Goal: Transaction & Acquisition: Book appointment/travel/reservation

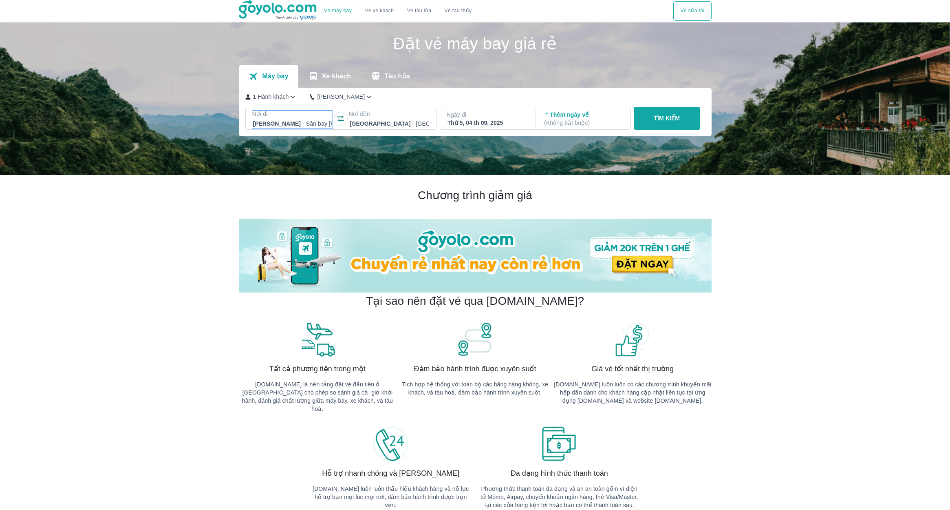
click at [283, 122] on div at bounding box center [292, 124] width 79 height 10
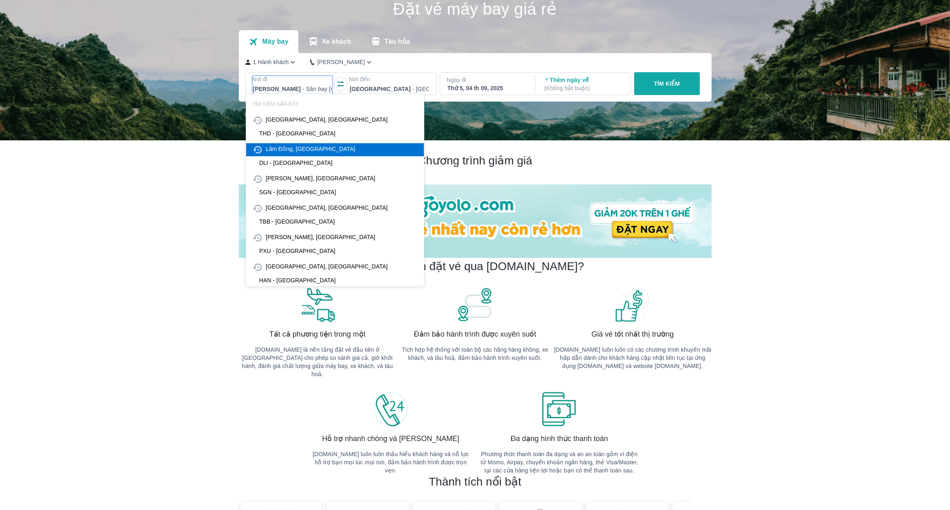
scroll to position [47, 0]
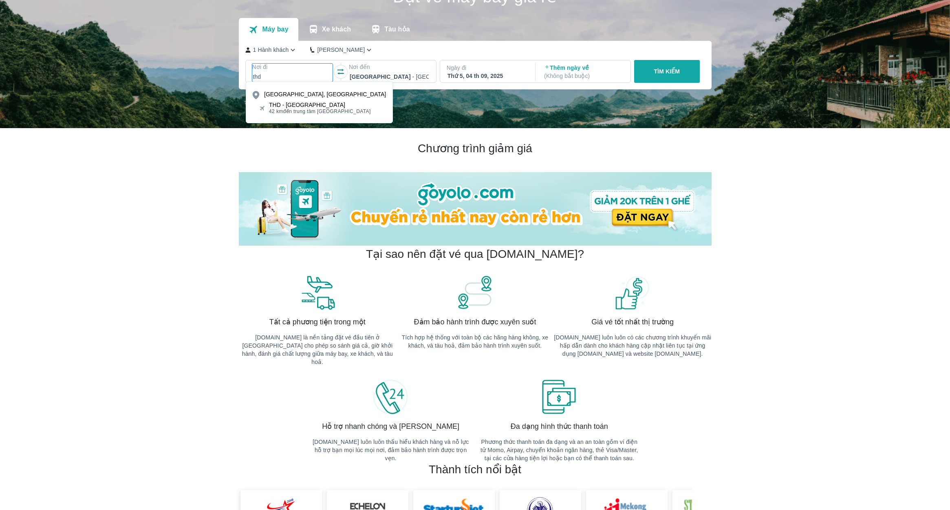
type input "thd"
click at [295, 108] on span "42 km đến trung tâm [GEOGRAPHIC_DATA]" at bounding box center [320, 111] width 102 height 7
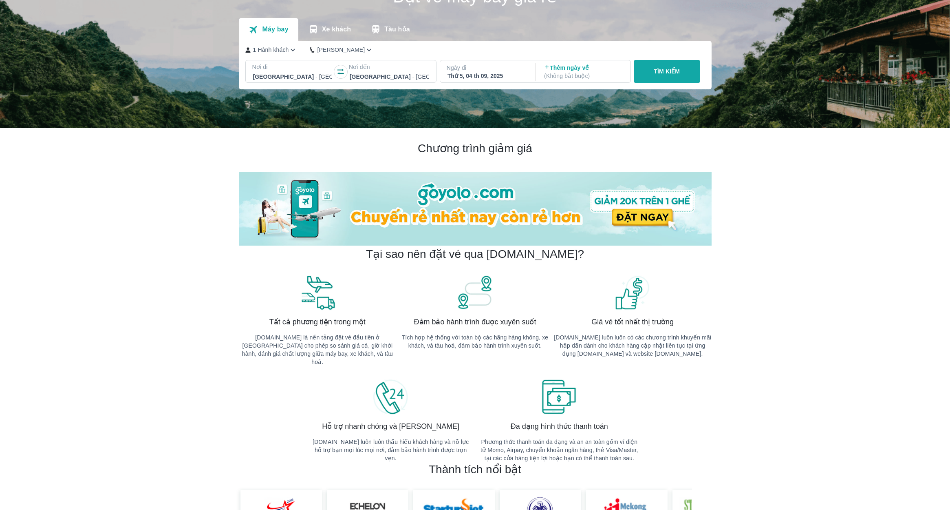
click at [405, 73] on div at bounding box center [389, 77] width 79 height 10
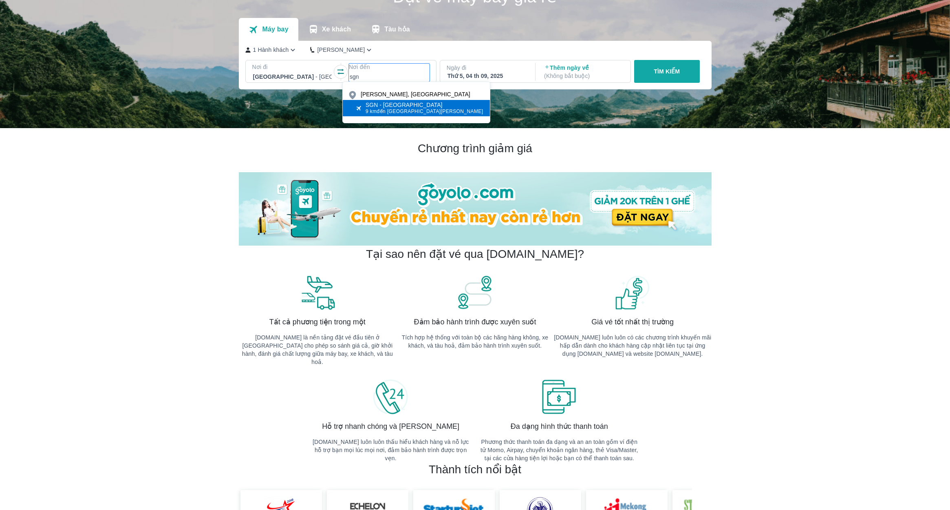
type input "sgn"
click at [397, 102] on div "SGN - [GEOGRAPHIC_DATA]" at bounding box center [425, 105] width 118 height 7
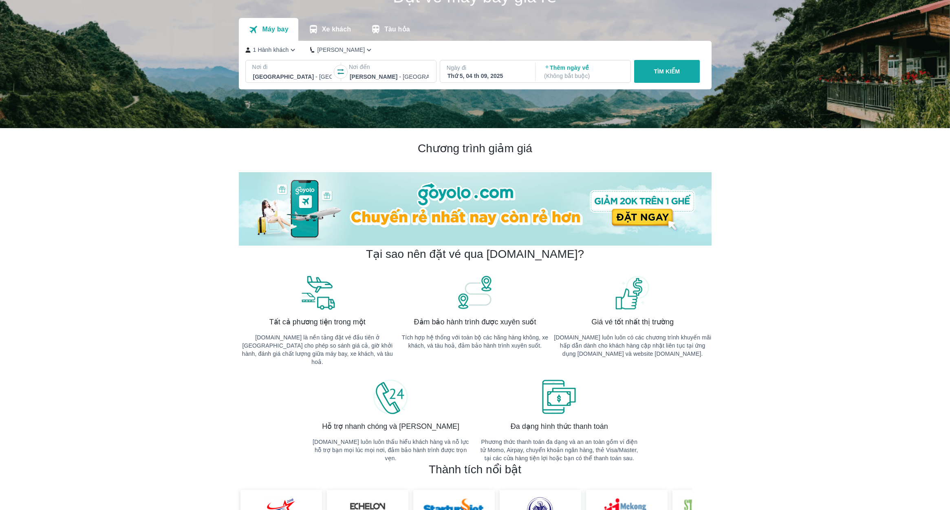
click at [509, 75] on div "Thứ 5, 04 th 09, 2025" at bounding box center [487, 76] width 79 height 8
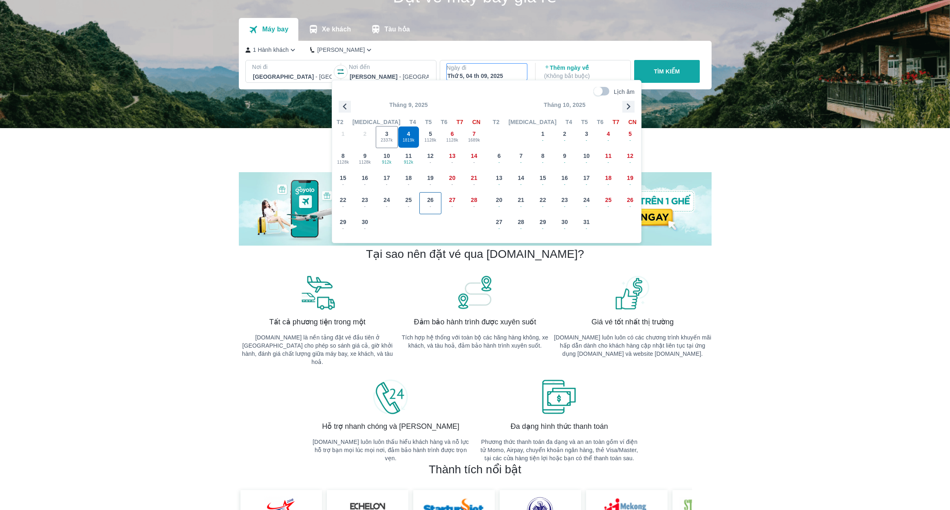
click at [430, 202] on span "26" at bounding box center [430, 200] width 7 height 8
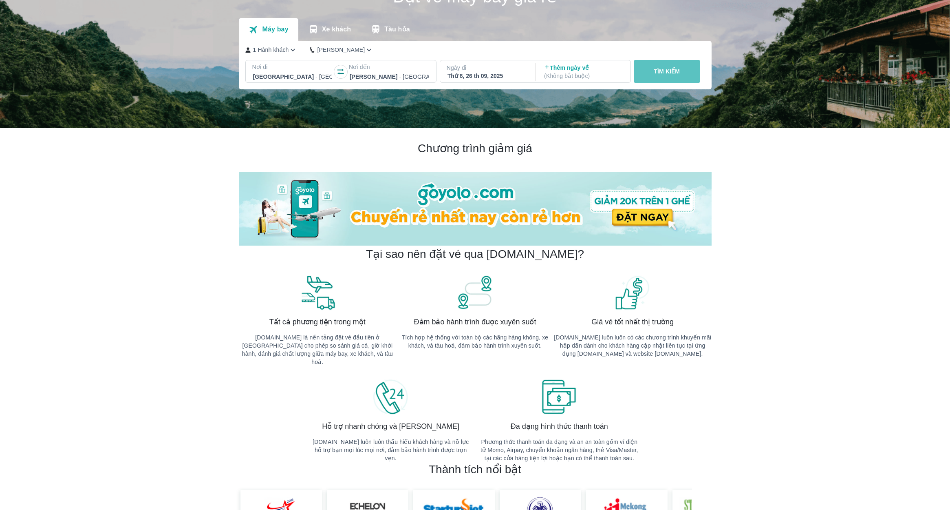
click at [655, 68] on p "TÌM KIẾM" at bounding box center [667, 71] width 26 height 8
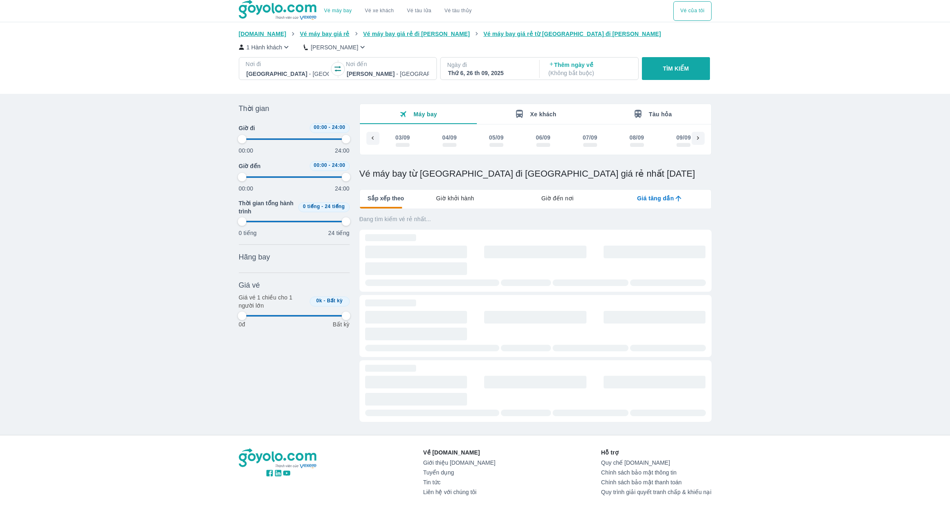
scroll to position [0, 880]
type input "97.9166666666667"
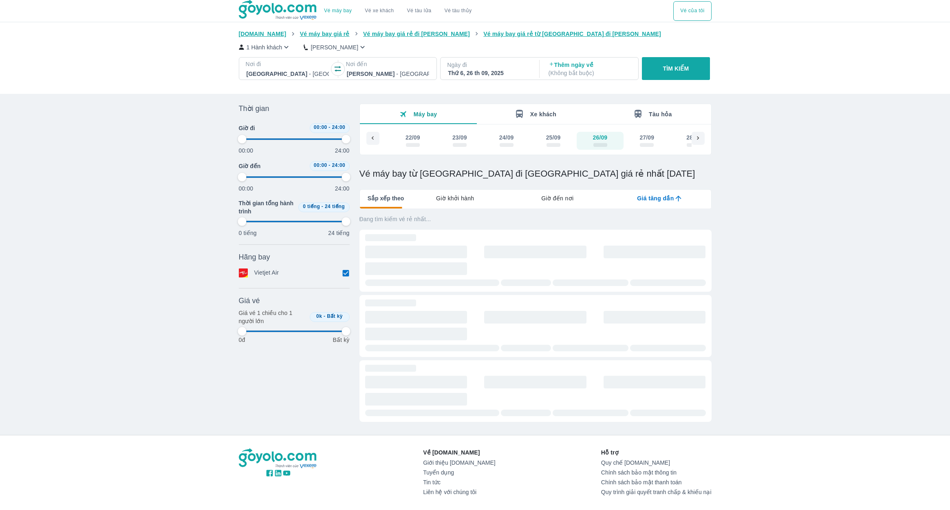
type input "97.9166666666667"
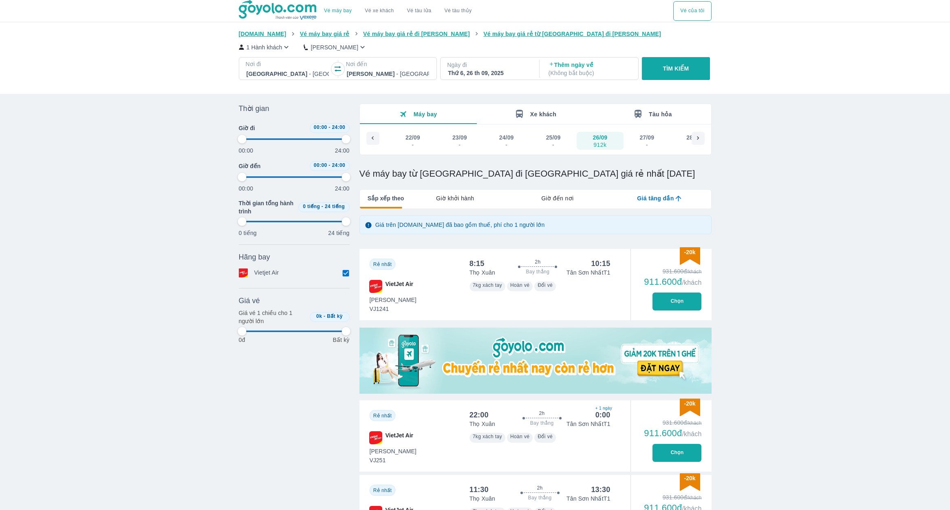
type input "97.9166666666667"
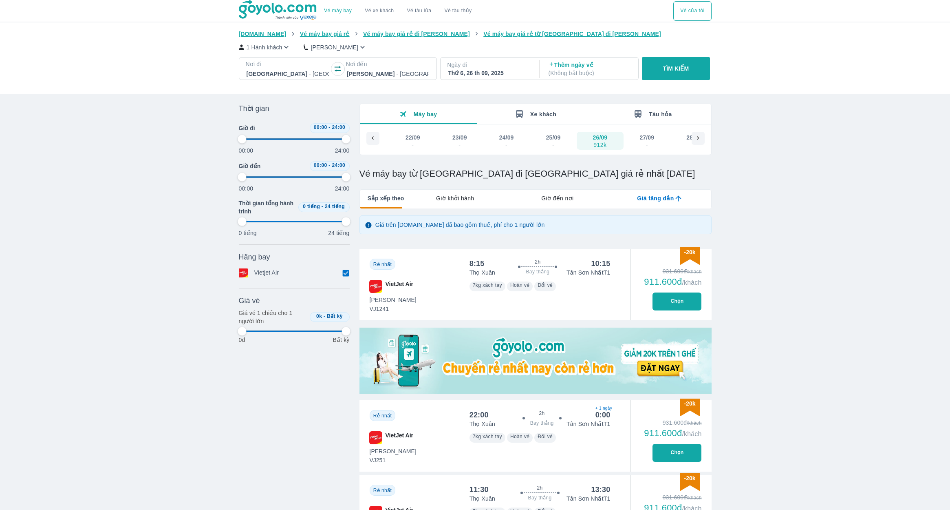
type input "97.9166666666667"
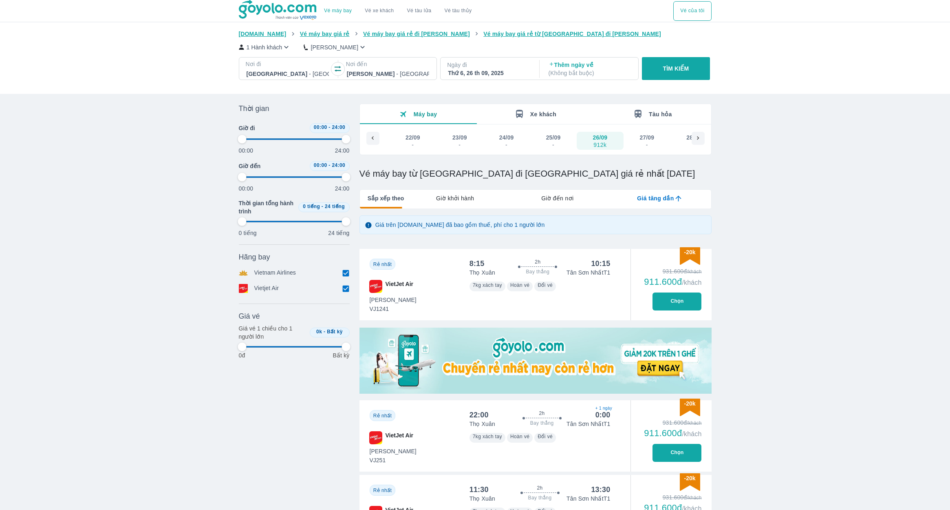
type input "97.9166666666667"
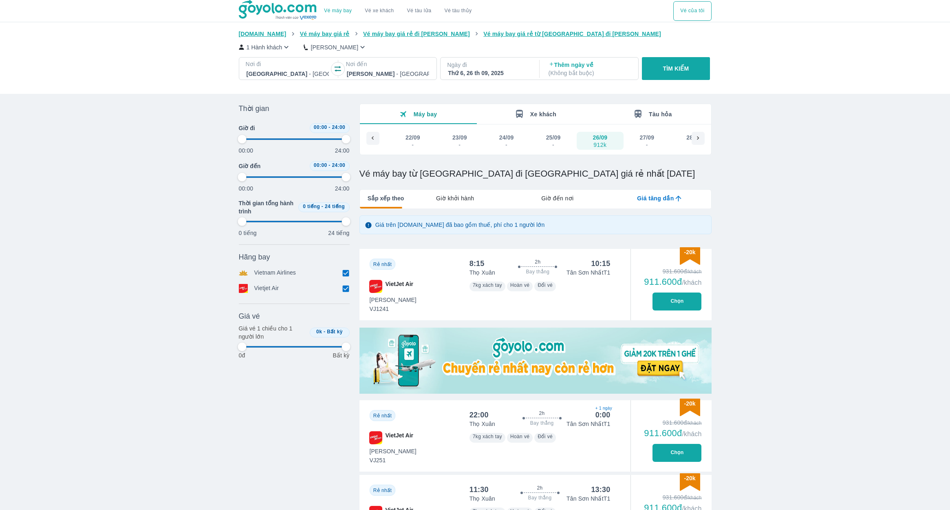
type input "97.9166666666667"
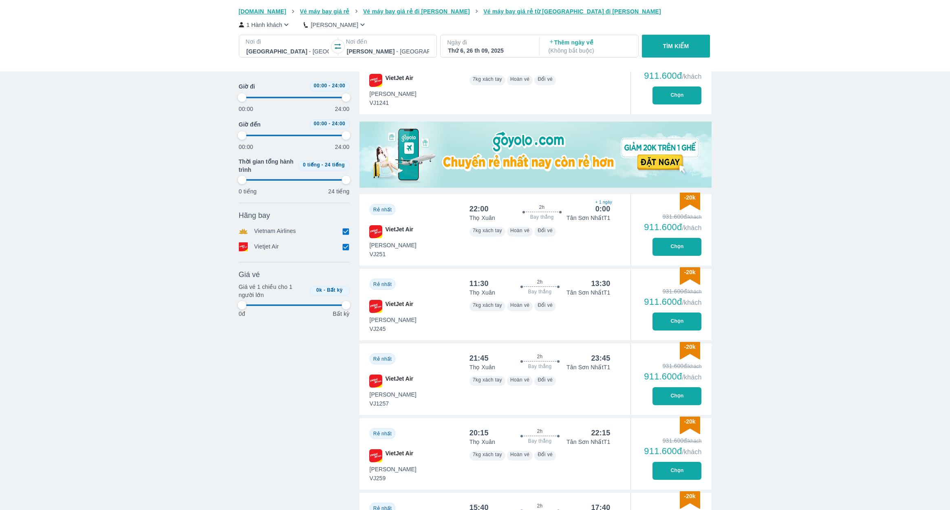
scroll to position [217, 0]
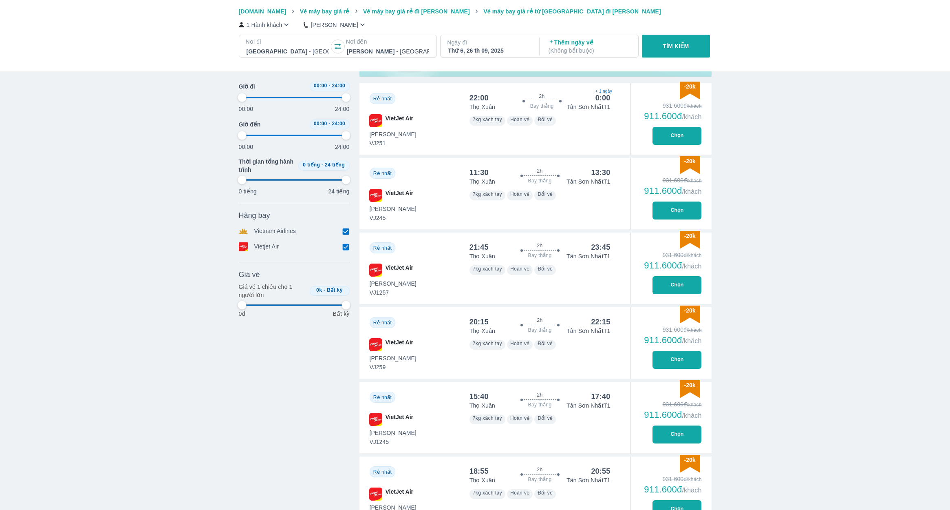
type input "97.9166666666667"
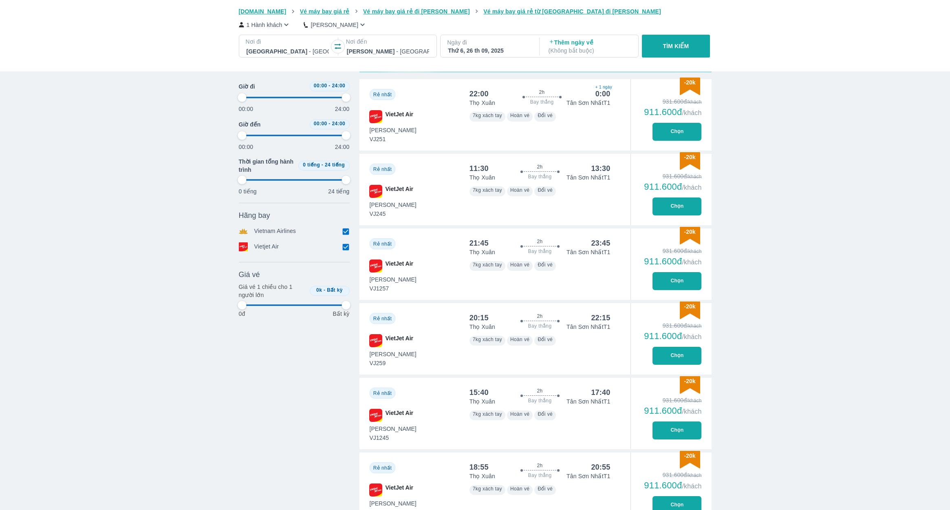
type input "97.9166666666667"
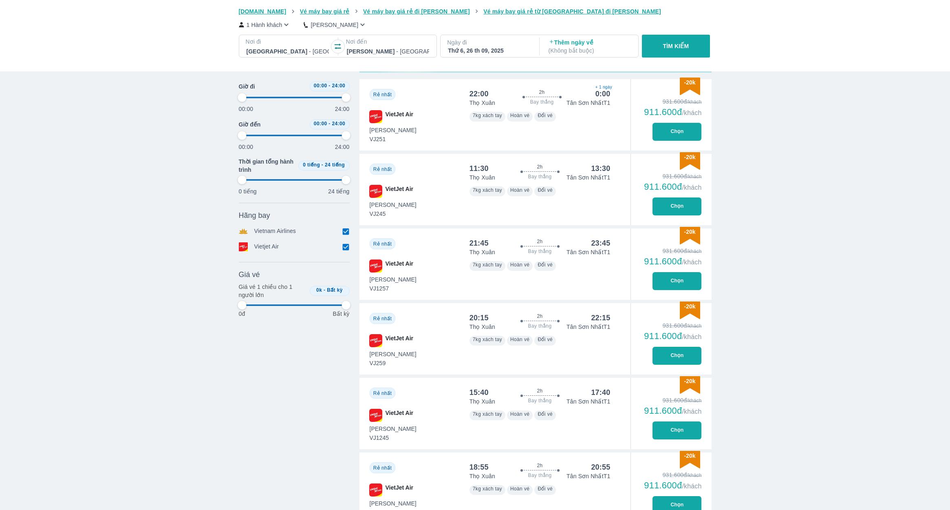
type input "97.9166666666667"
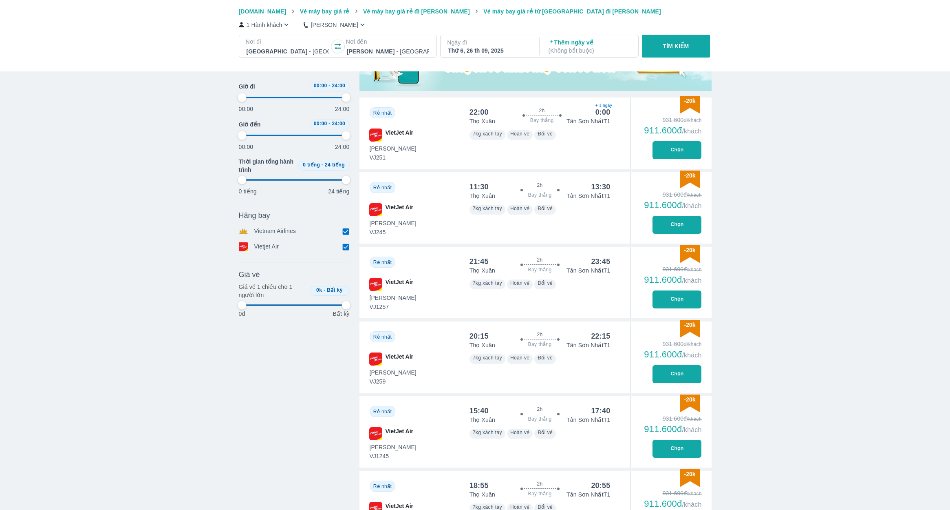
type input "97.9166666666667"
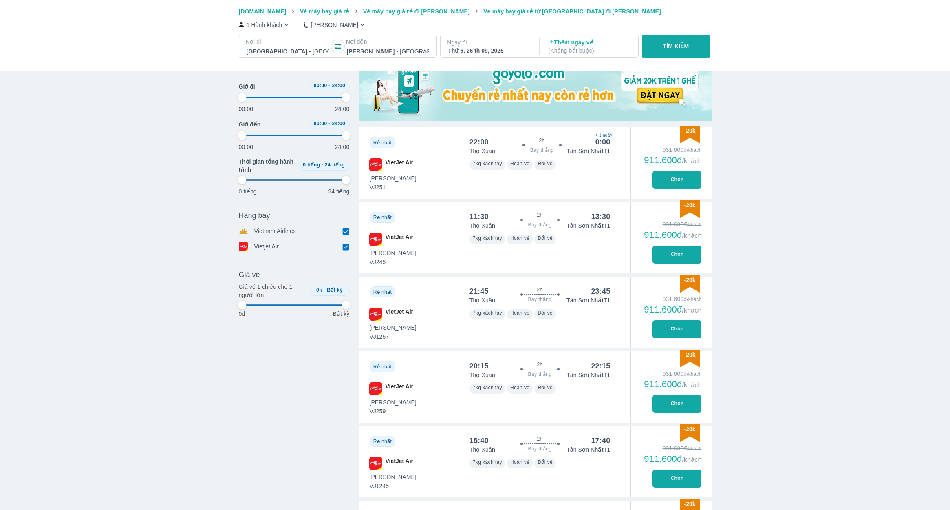
type input "97.9166666666667"
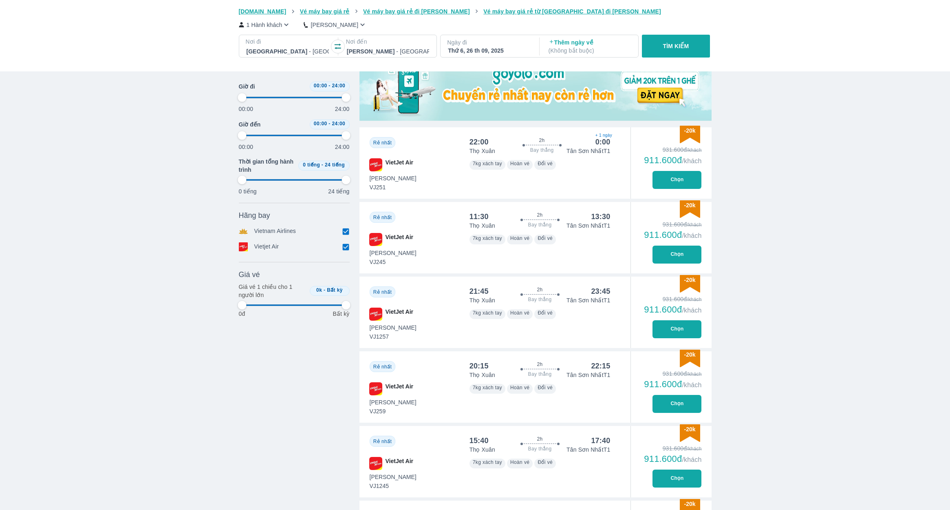
type input "97.9166666666667"
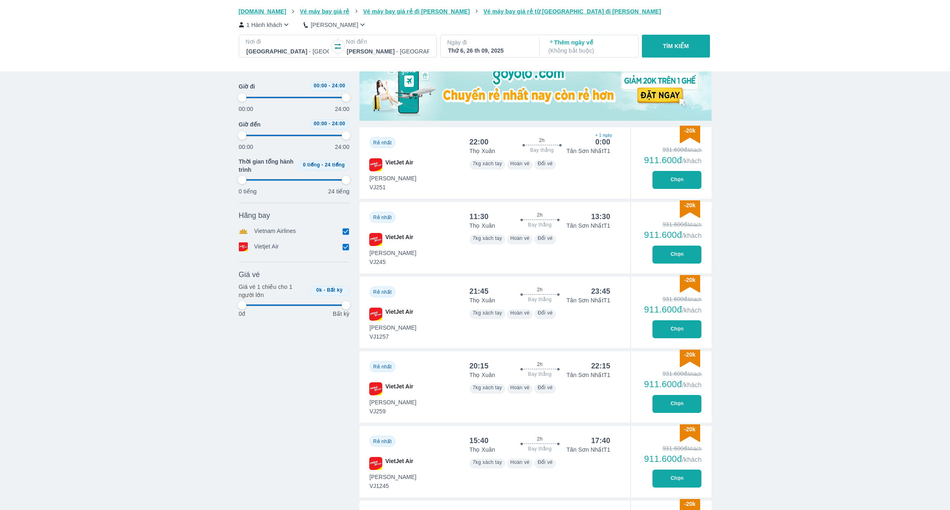
type input "97.9166666666667"
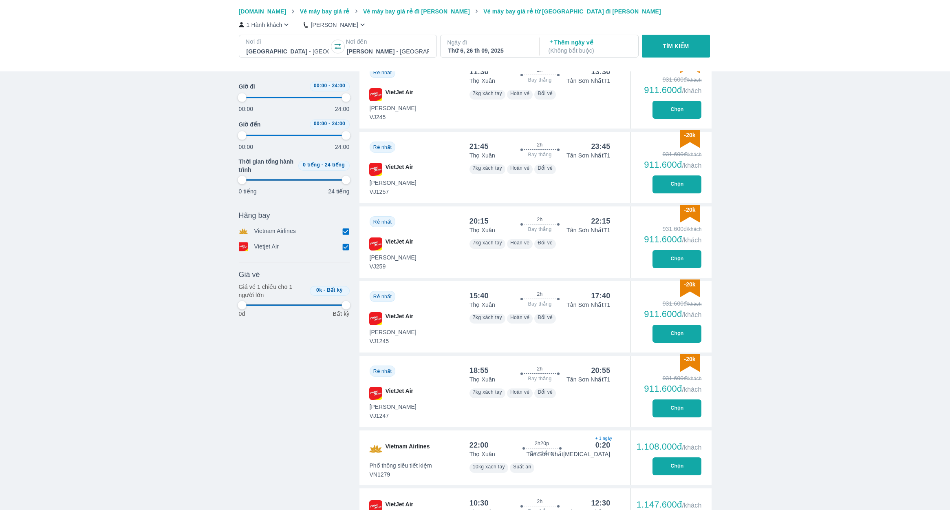
type input "97.9166666666667"
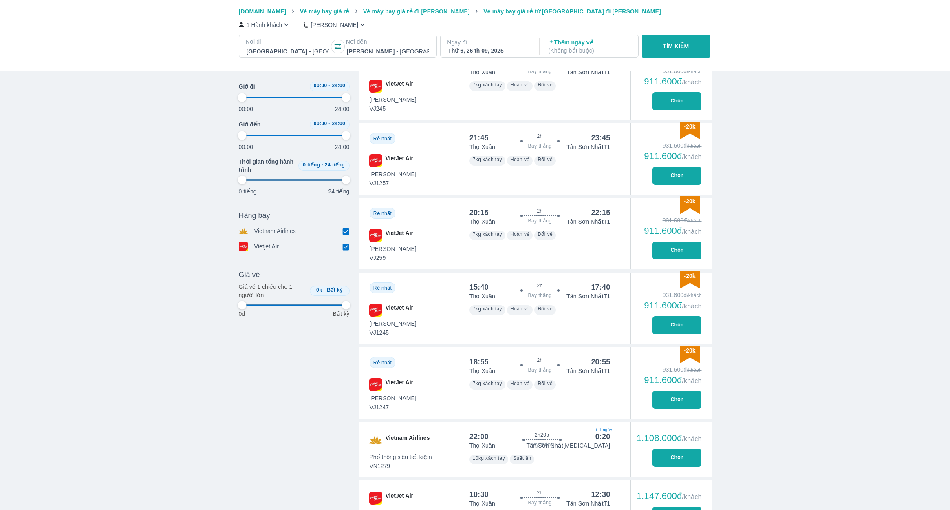
type input "97.9166666666667"
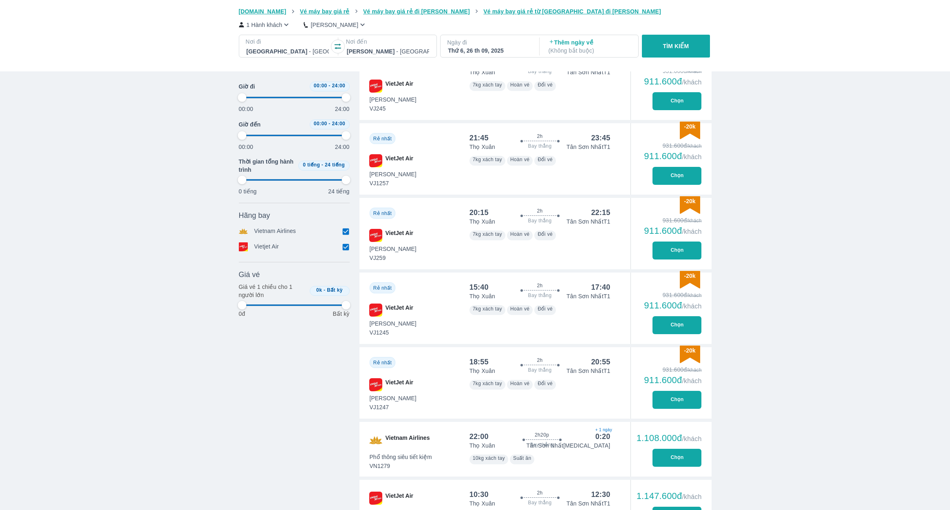
type input "97.9166666666667"
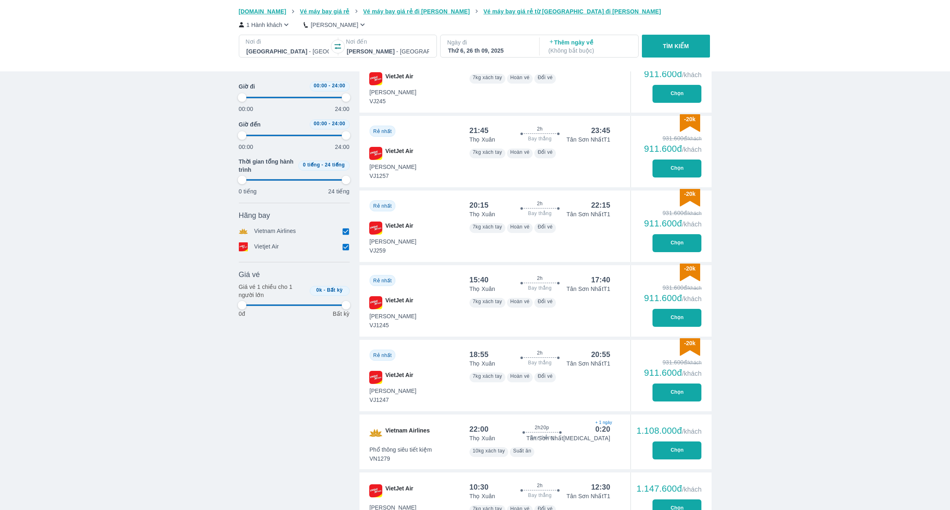
scroll to position [425, 0]
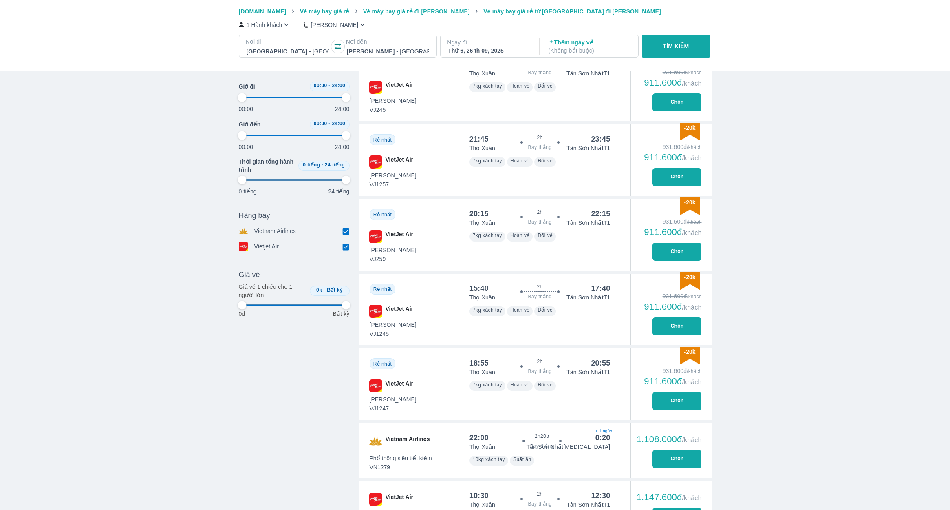
type input "97.9166666666667"
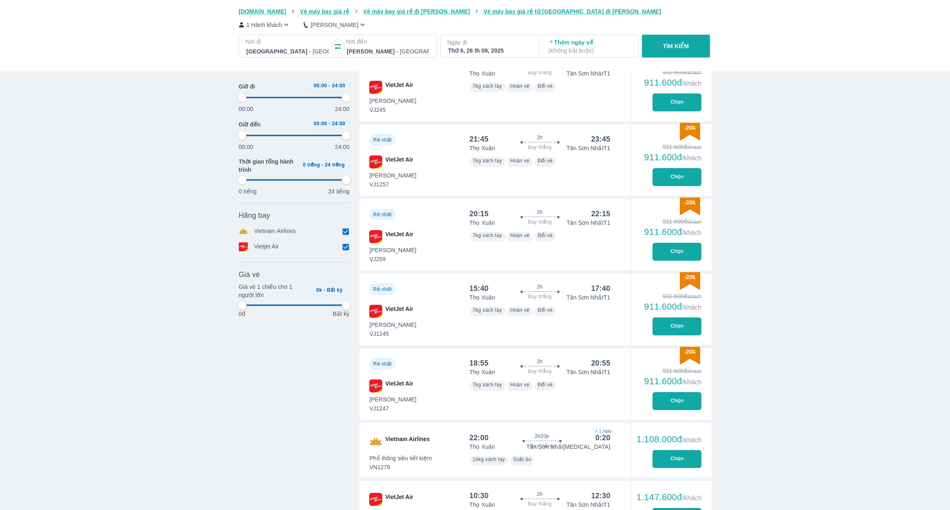
type input "97.9166666666667"
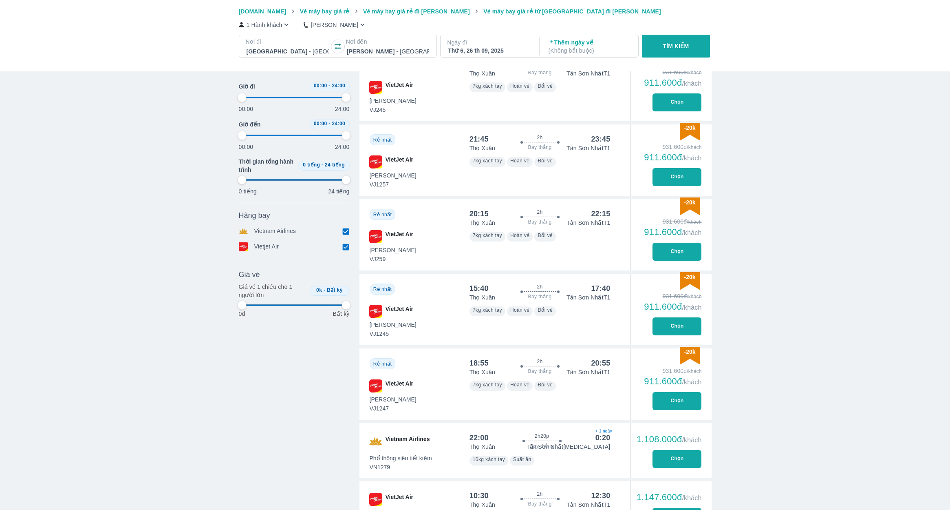
type input "97.9166666666667"
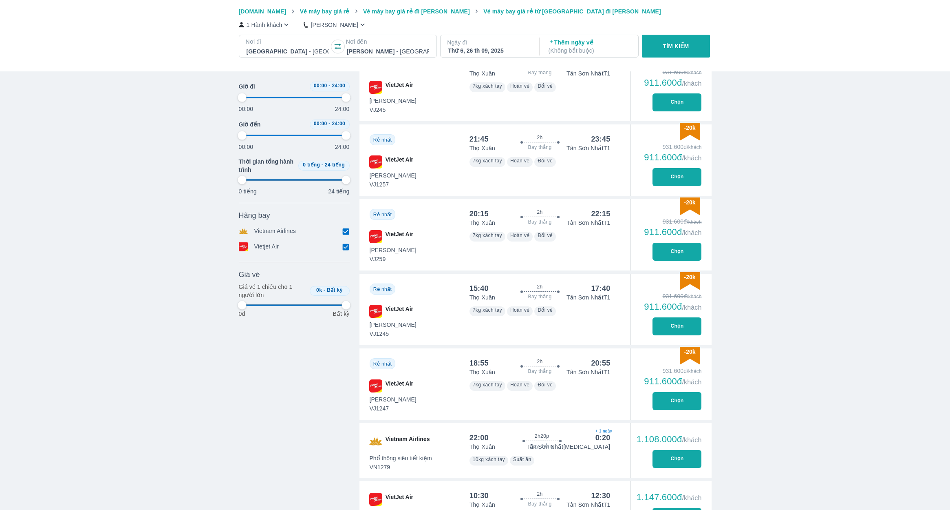
type input "97.9166666666667"
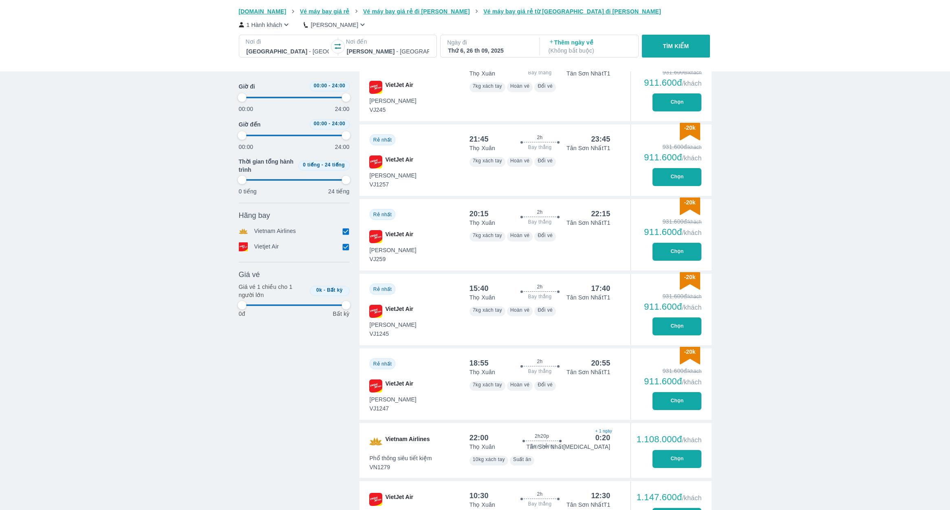
type input "97.9166666666667"
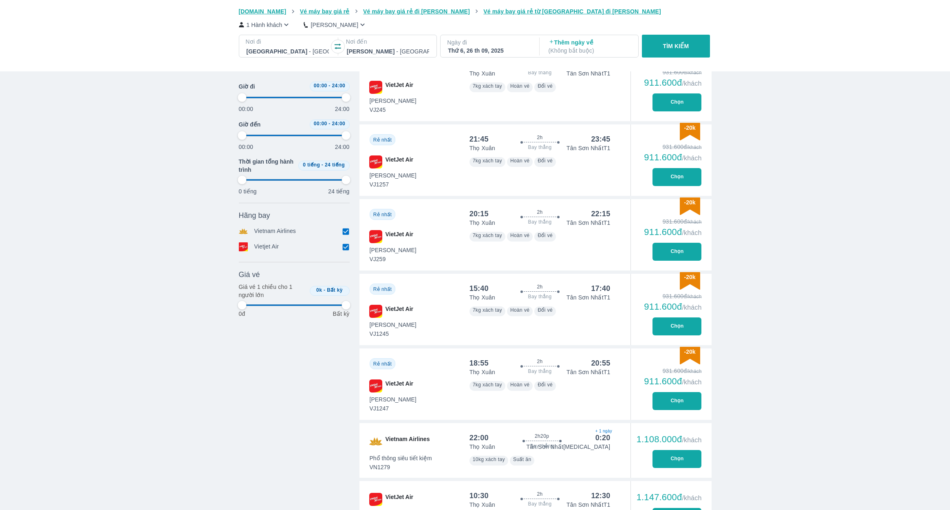
type input "97.9166666666667"
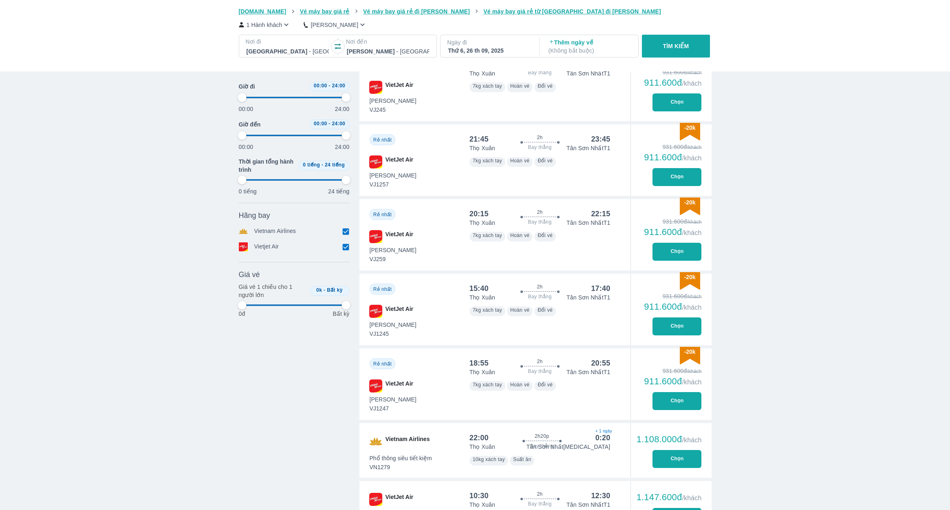
type input "97.9166666666667"
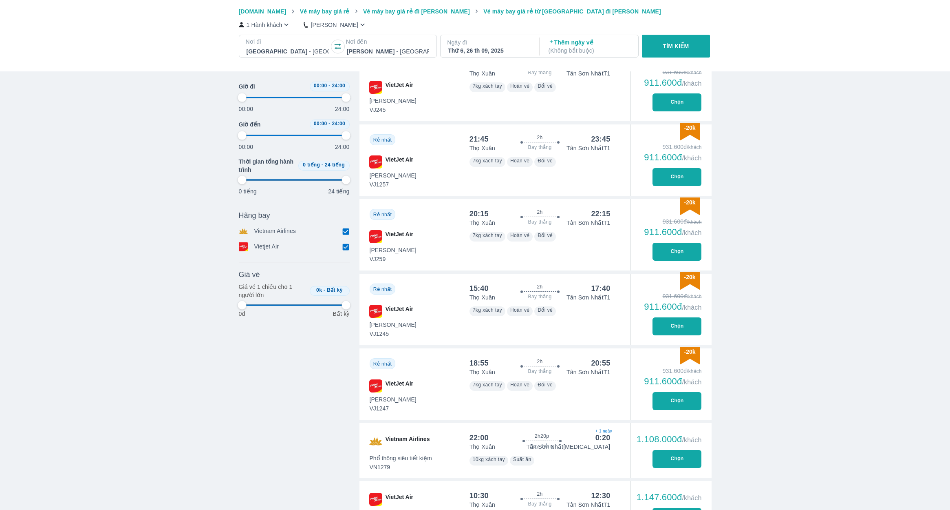
type input "97.9166666666667"
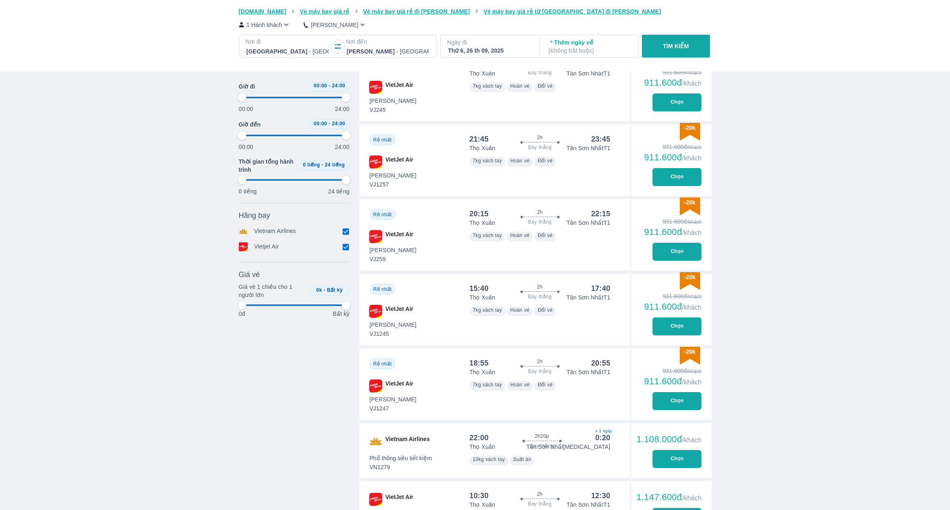
type input "97.9166666666667"
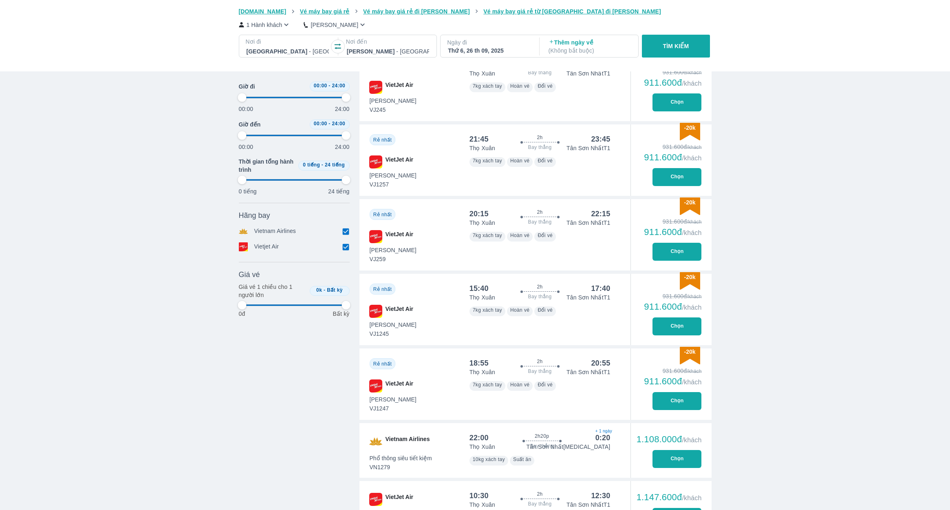
type input "97.9166666666667"
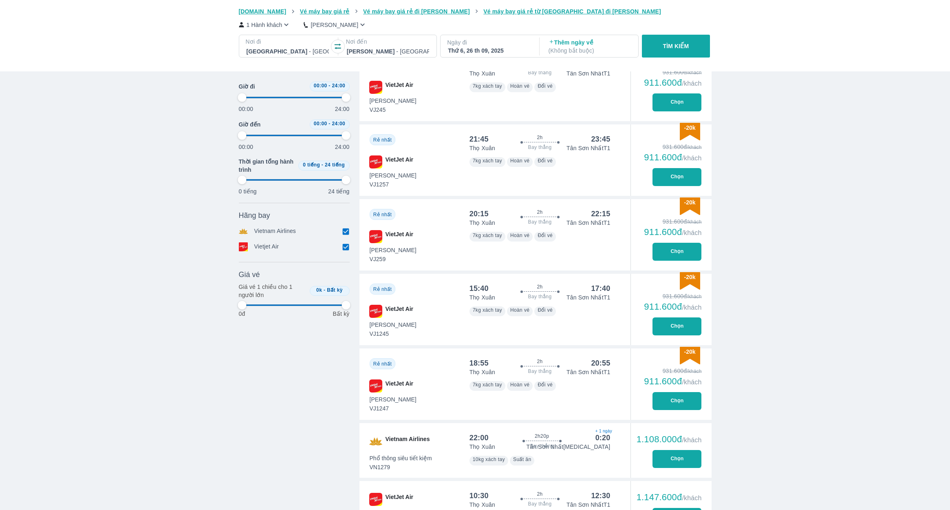
type input "97.9166666666667"
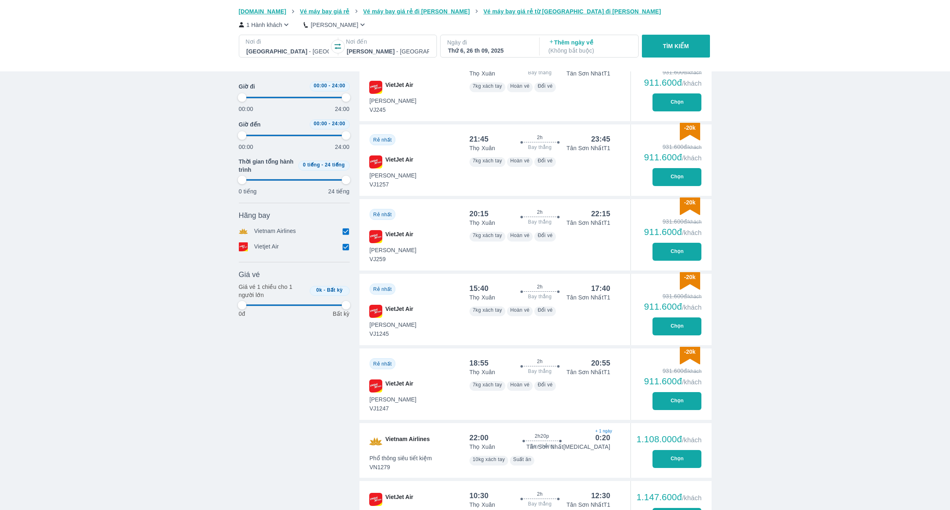
type input "97.9166666666667"
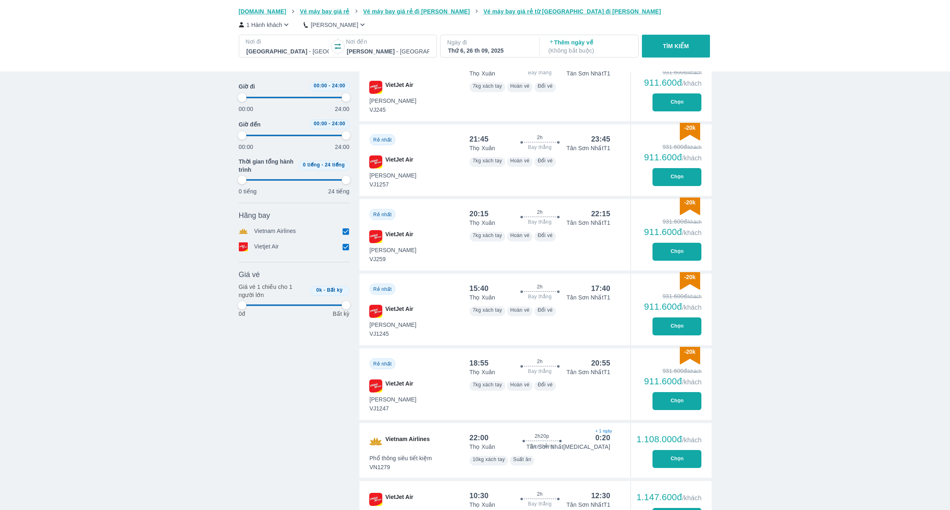
type input "97.9166666666667"
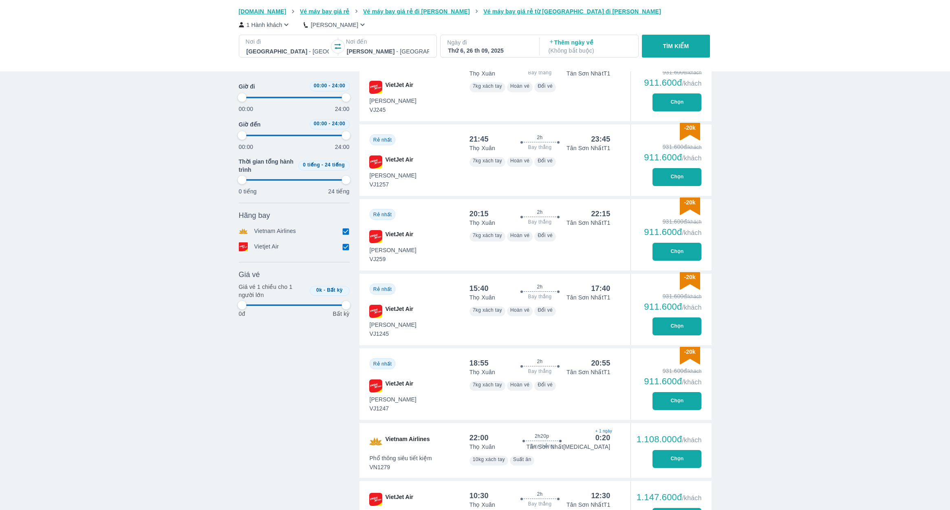
type input "97.9166666666667"
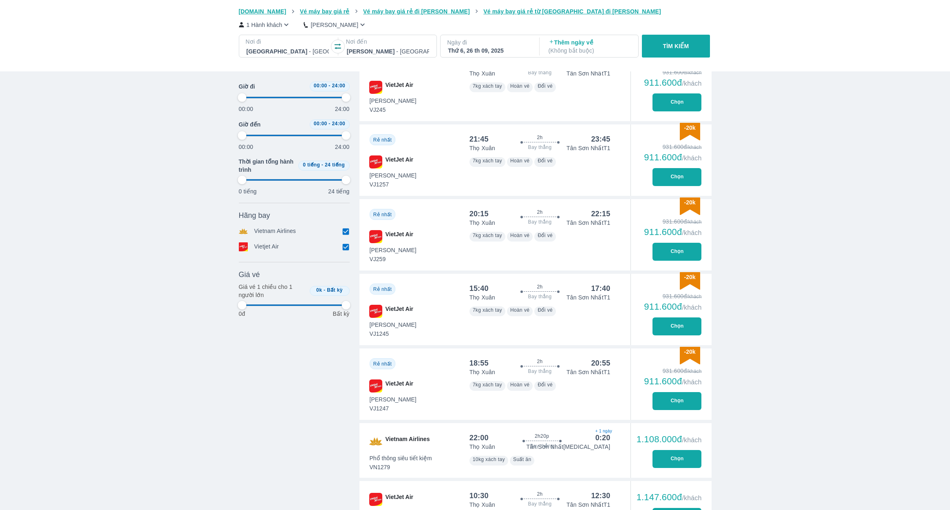
type input "97.9166666666667"
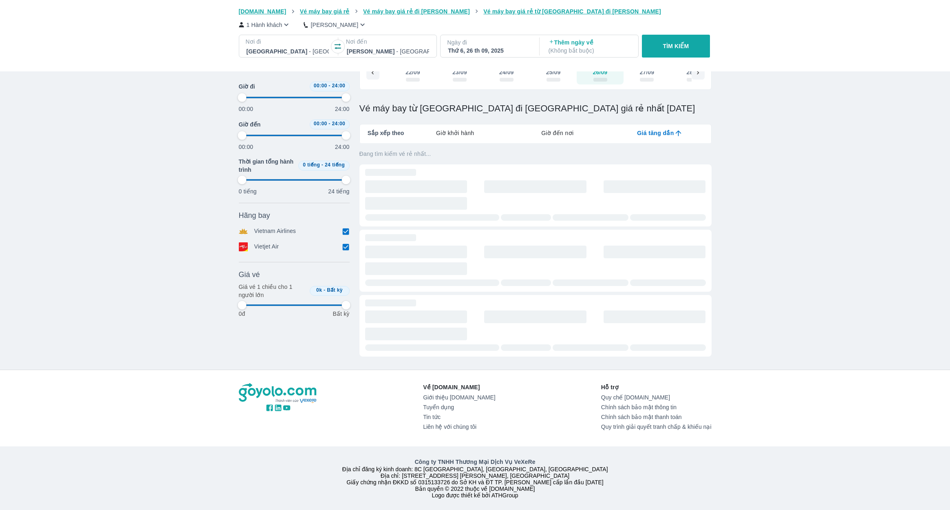
type input "97.9166666666667"
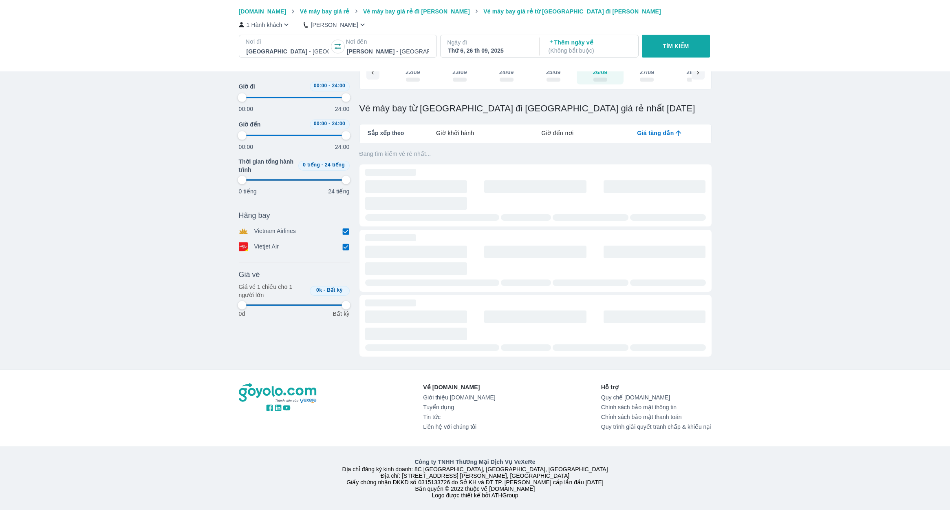
type input "97.9166666666667"
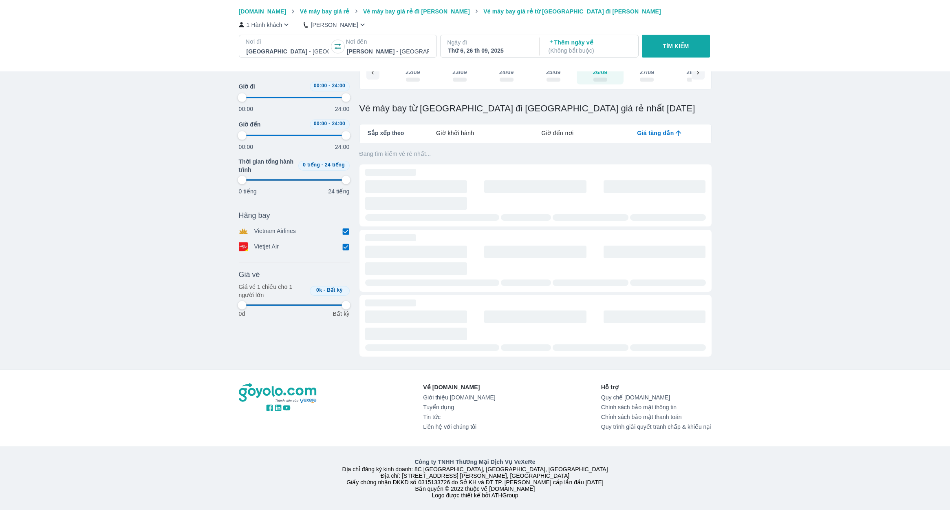
type input "97.9166666666667"
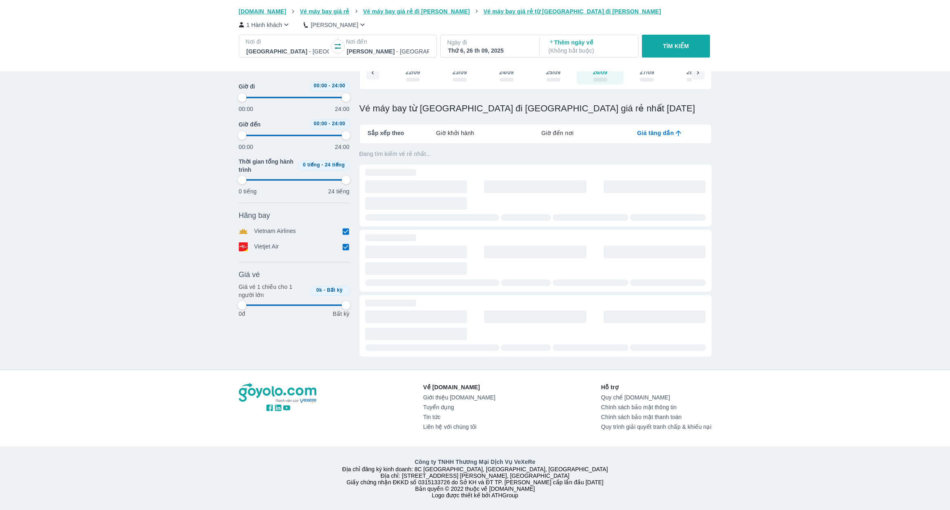
type input "97.9166666666667"
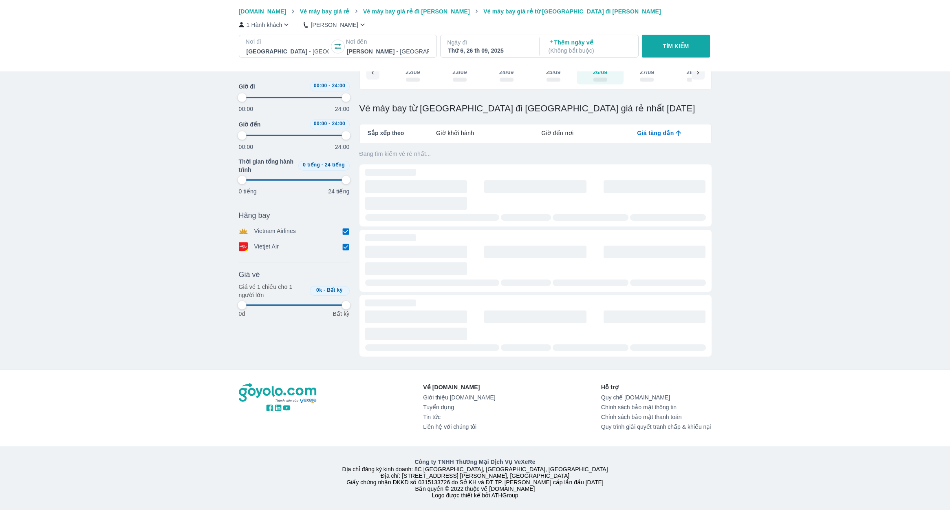
type input "97.9166666666667"
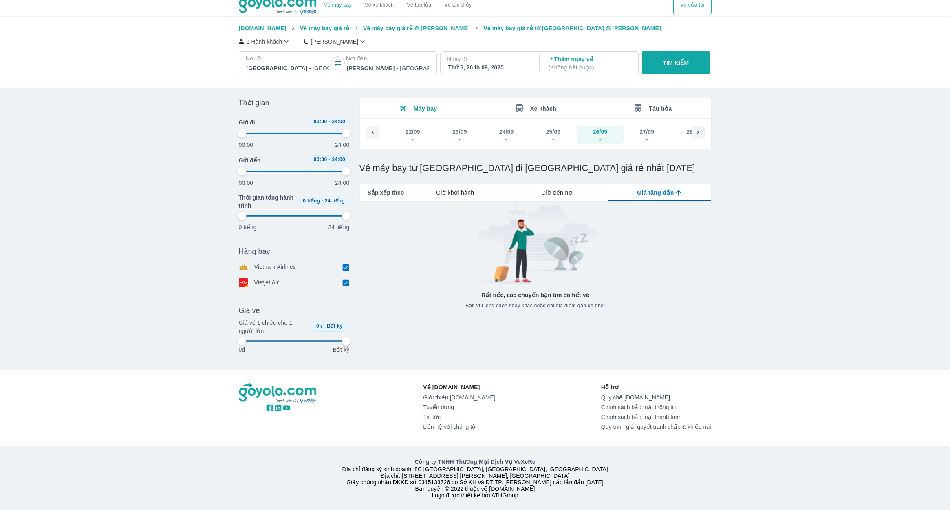
scroll to position [9, 0]
click at [676, 66] on button "TÌM KIẾM" at bounding box center [676, 62] width 68 height 23
type input "97.9166666666667"
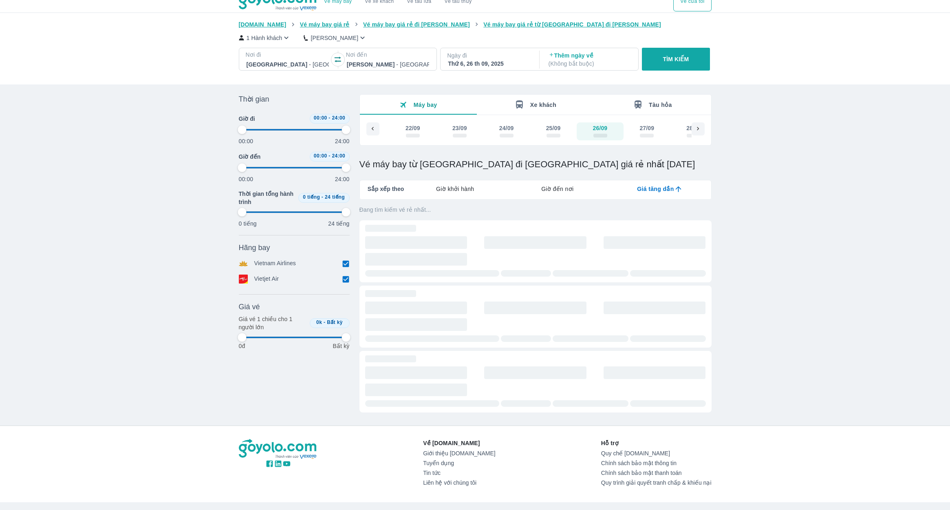
type input "97.9166666666667"
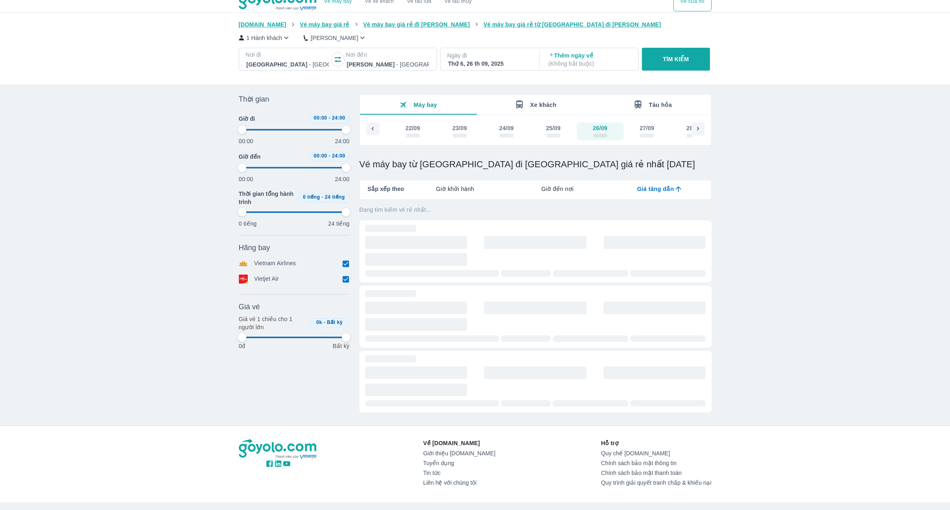
type input "97.9166666666667"
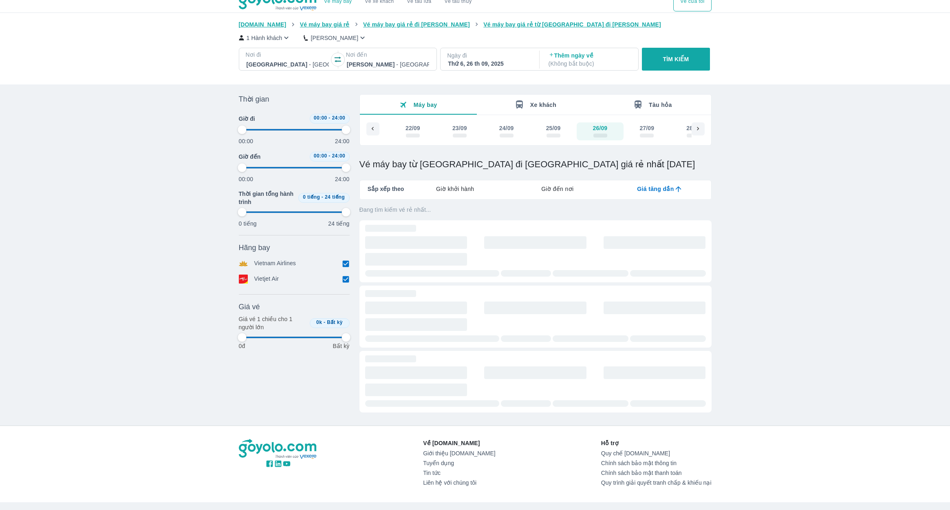
type input "97.9166666666667"
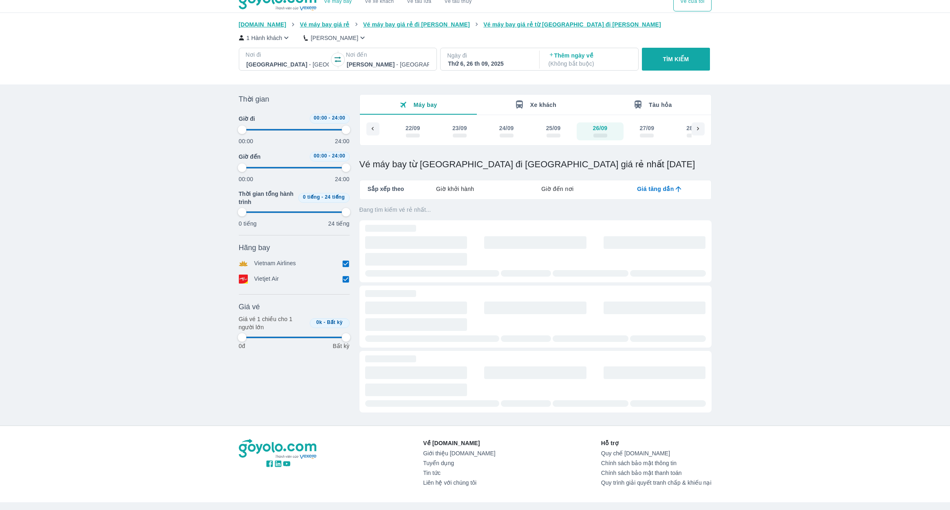
scroll to position [0, 0]
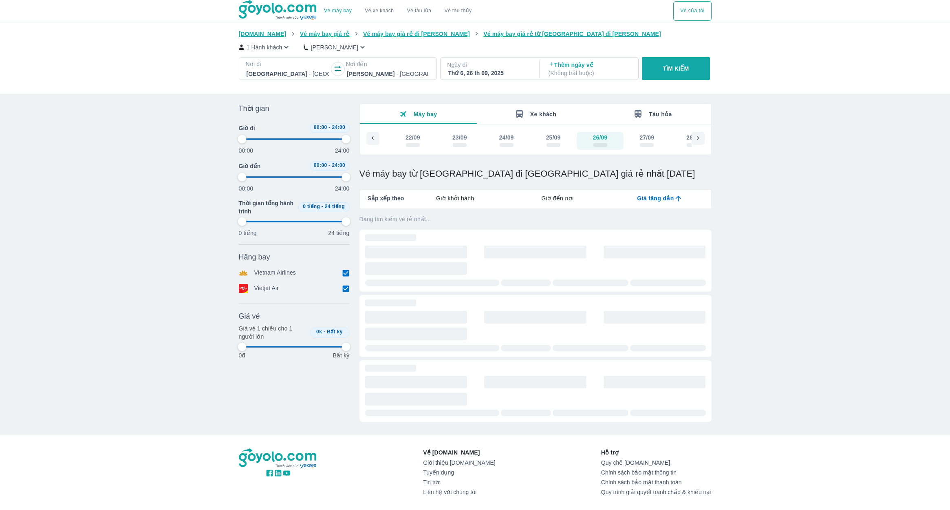
type input "97.9166666666667"
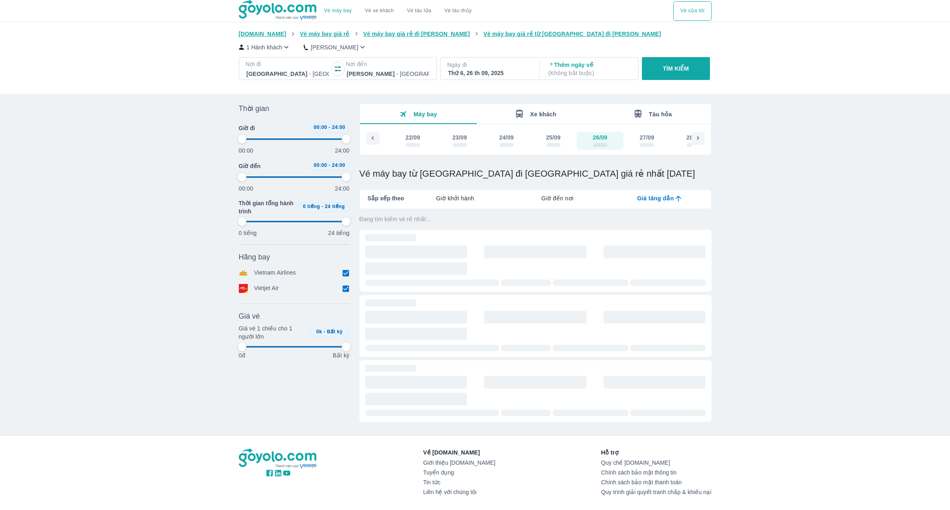
type input "97.9166666666667"
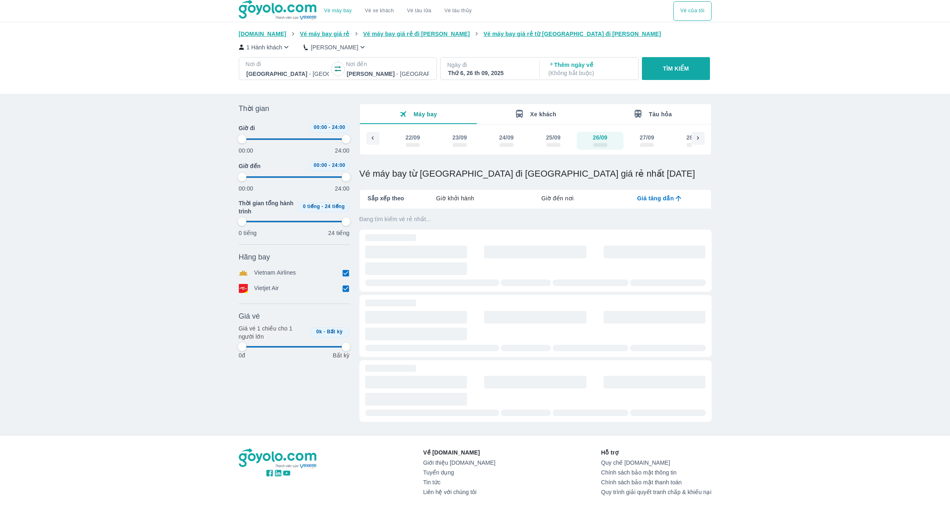
type input "97.9166666666667"
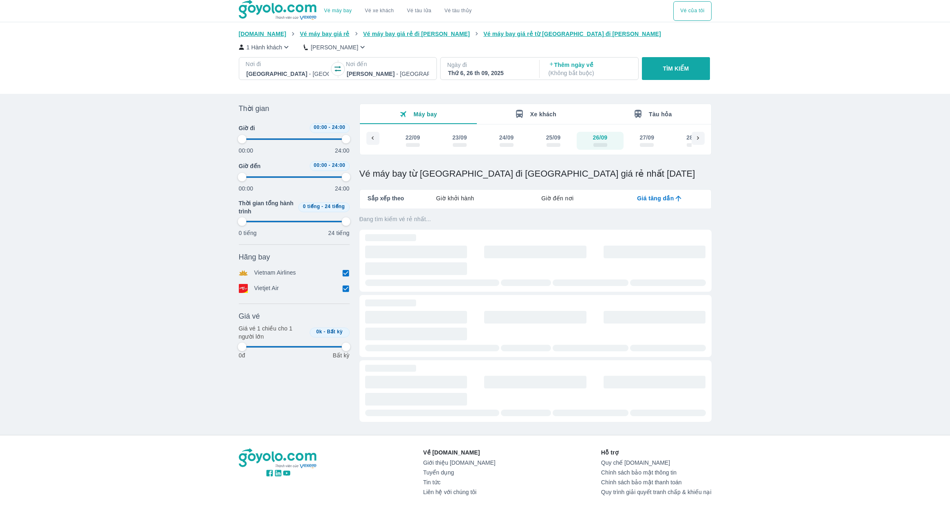
type input "97.9166666666667"
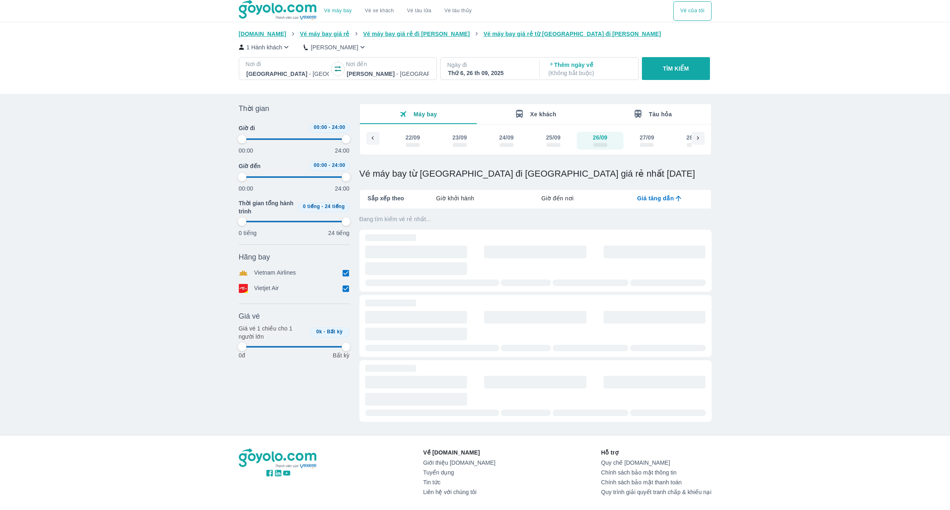
type input "97.9166666666667"
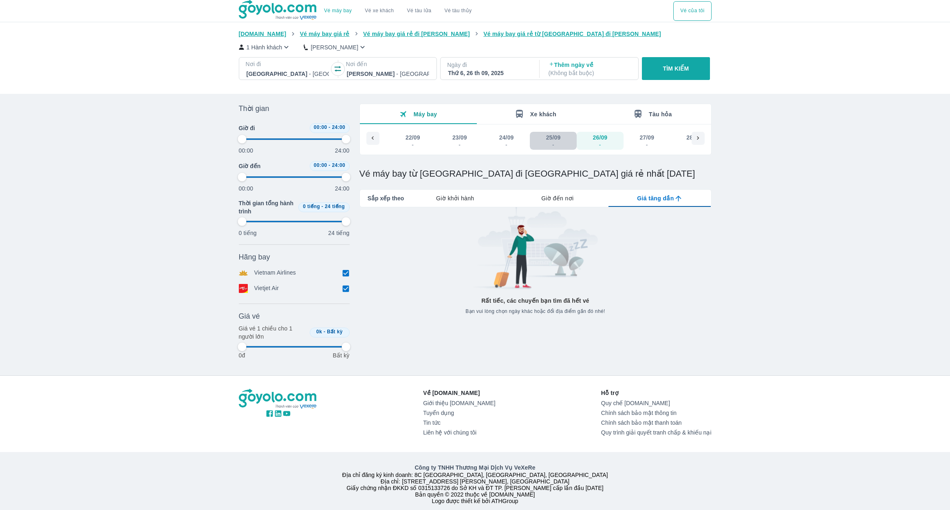
click at [561, 139] on div "25/09" at bounding box center [553, 137] width 15 height 8
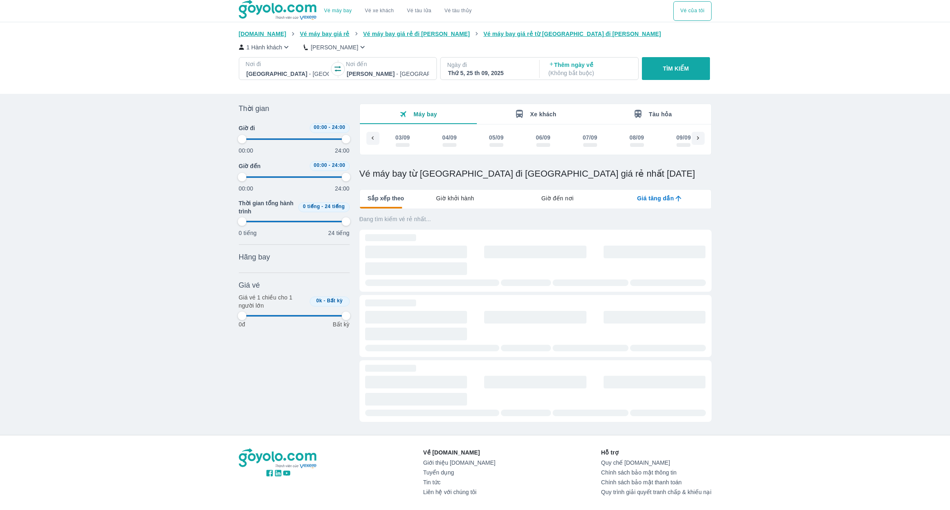
scroll to position [0, 829]
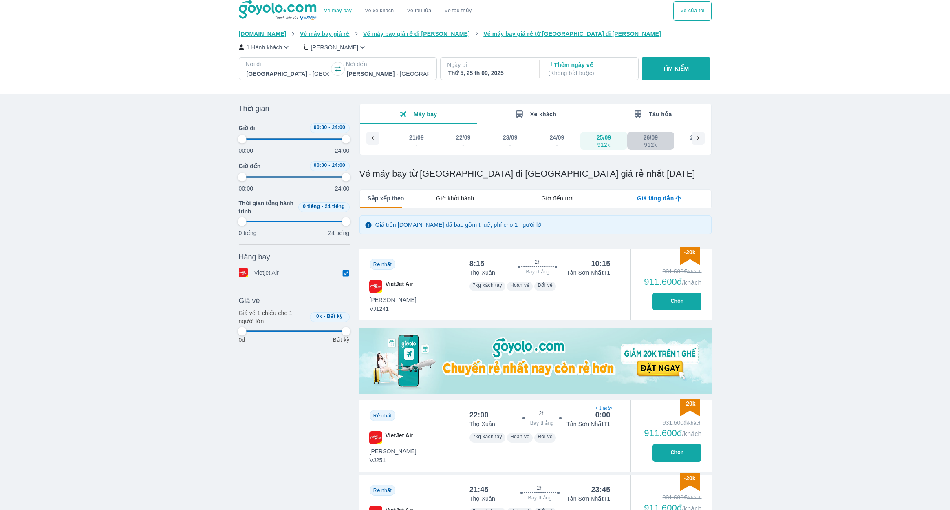
click at [661, 141] on button "26/09 912k" at bounding box center [651, 141] width 47 height 18
